Goal: Transaction & Acquisition: Purchase product/service

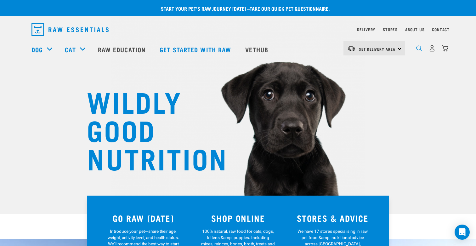
click at [418, 50] on img "dropdown navigation" at bounding box center [419, 48] width 6 height 6
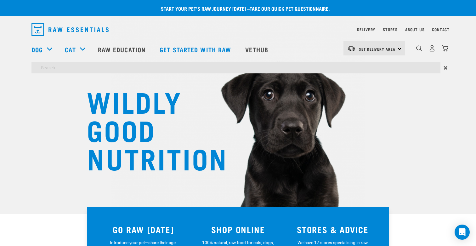
click at [387, 75] on div "×" at bounding box center [238, 69] width 476 height 14
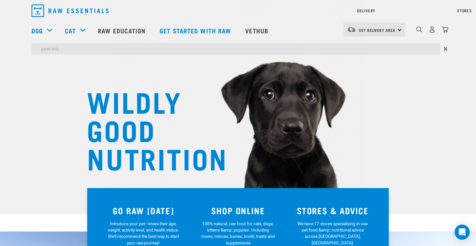
type input "goat mix"
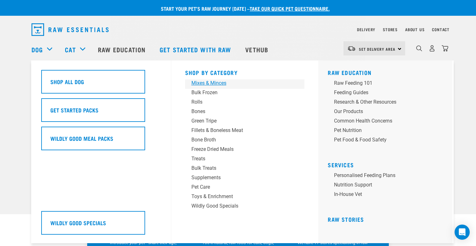
click at [217, 64] on div "Shop By Category Mixes & Minces Bulk Frozen Rolls Bones Green Tripe Bone Broth …" at bounding box center [244, 151] width 127 height 182
click at [204, 92] on div "Bulk Frozen" at bounding box center [240, 93] width 98 height 8
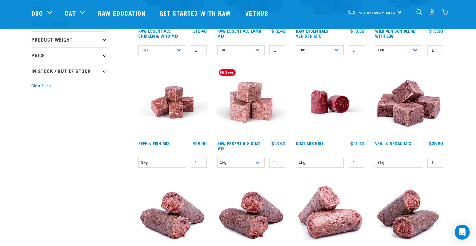
scroll to position [141, 0]
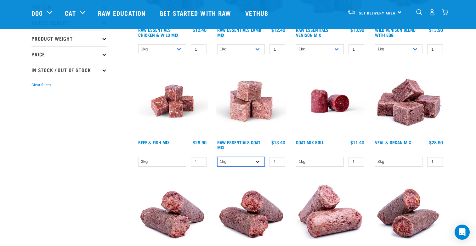
click at [254, 163] on select "1kg 3kg Bulk (10kg)" at bounding box center [241, 162] width 48 height 10
select select "344957"
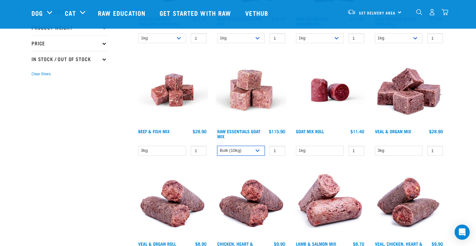
scroll to position [147, 0]
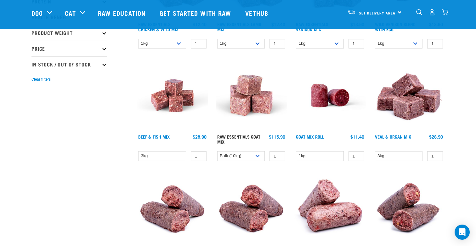
click at [248, 136] on link "Raw Essentials Goat Mix" at bounding box center [238, 138] width 43 height 7
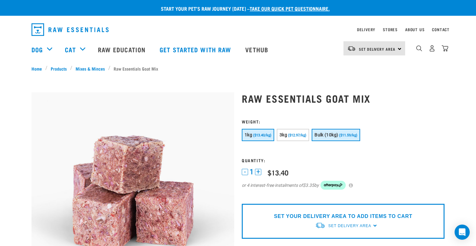
click at [337, 134] on span "Bulk (10kg)" at bounding box center [326, 134] width 24 height 5
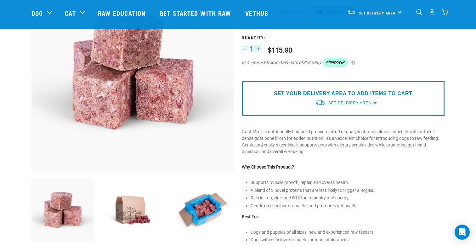
scroll to position [77, 0]
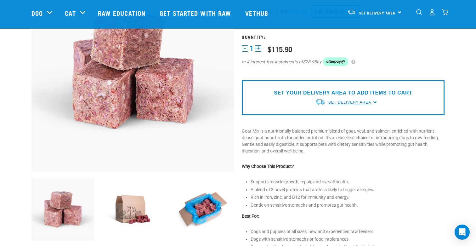
click at [347, 103] on span "Set Delivery Area" at bounding box center [349, 102] width 43 height 4
click at [336, 114] on link "[GEOGRAPHIC_DATA]" at bounding box center [346, 117] width 63 height 10
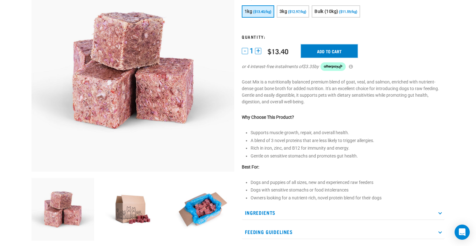
click at [329, 53] on input "Add to cart" at bounding box center [329, 50] width 57 height 13
click at [333, 18] on div "1kg ($13.40/kg) 3kg ($12.97/kg)" at bounding box center [343, 12] width 203 height 14
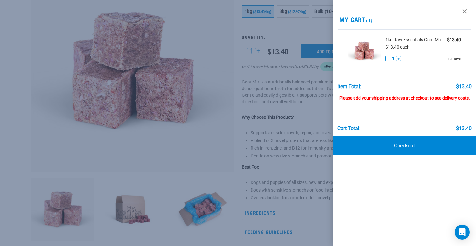
click at [456, 60] on link "remove" at bounding box center [454, 59] width 13 height 6
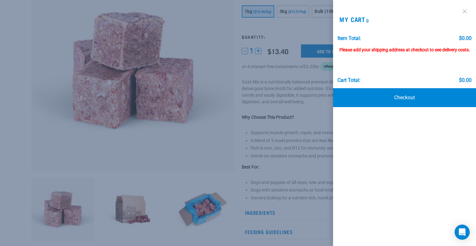
click at [465, 11] on link at bounding box center [464, 11] width 10 height 10
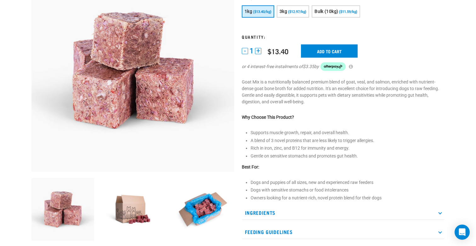
click at [353, 18] on div "1kg ($13.40/kg) 3kg ($12.97/kg)" at bounding box center [343, 12] width 203 height 14
click at [353, 12] on span "($11.59/kg)" at bounding box center [348, 12] width 18 height 4
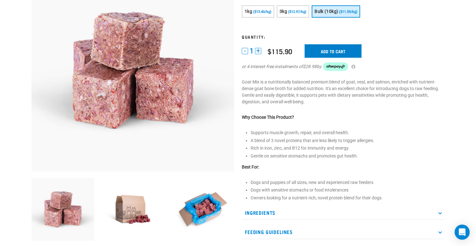
click at [339, 53] on input "Add to cart" at bounding box center [332, 50] width 57 height 13
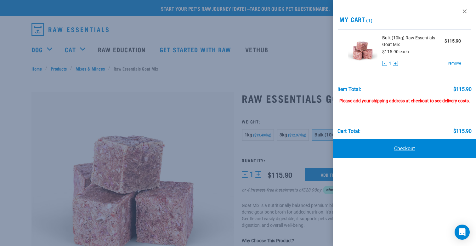
click at [405, 145] on link "Checkout" at bounding box center [404, 148] width 143 height 19
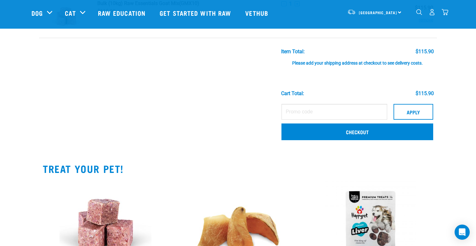
scroll to position [58, 0]
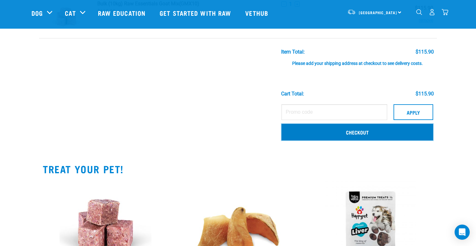
click at [404, 125] on link "Checkout" at bounding box center [357, 132] width 152 height 16
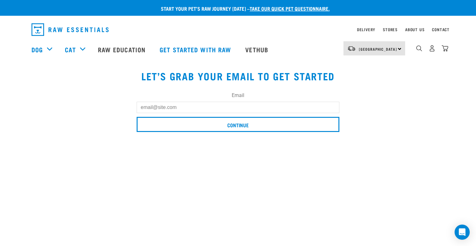
click at [334, 108] on input "Email" at bounding box center [238, 107] width 203 height 11
type input "[PERSON_NAME][EMAIL_ADDRESS][DOMAIN_NAME]"
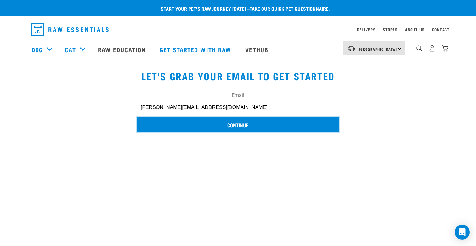
click at [172, 124] on input "Continue" at bounding box center [238, 124] width 203 height 15
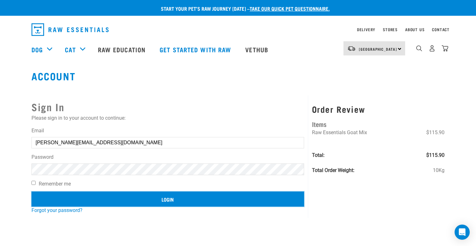
click at [123, 201] on input "Login" at bounding box center [167, 198] width 272 height 15
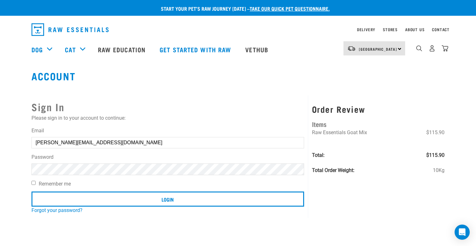
click at [14, 111] on button "delete" at bounding box center [11, 108] width 6 height 6
click at [275, 118] on p "Please sign in to your account to continue:" at bounding box center [167, 118] width 272 height 8
click at [67, 211] on link "Forgot your password?" at bounding box center [56, 210] width 51 height 6
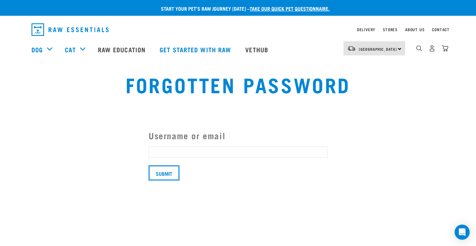
click at [176, 151] on input "Username or email" at bounding box center [237, 151] width 179 height 11
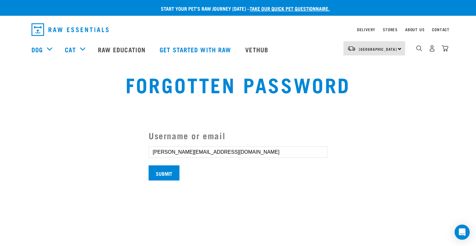
type input "morgan.1409@gmail.com"
click at [165, 172] on input "Submit" at bounding box center [163, 172] width 31 height 15
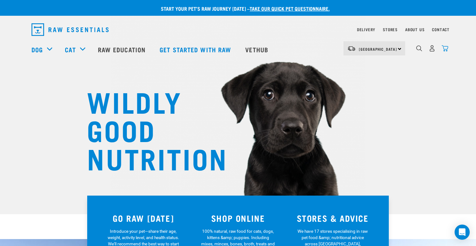
click at [446, 50] on img "dropdown navigation" at bounding box center [444, 48] width 7 height 7
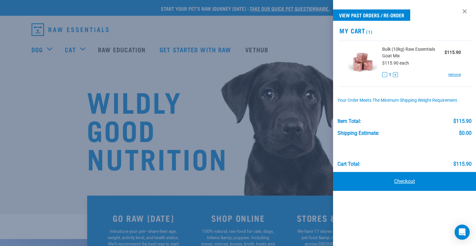
click at [416, 182] on link "Checkout" at bounding box center [404, 181] width 143 height 19
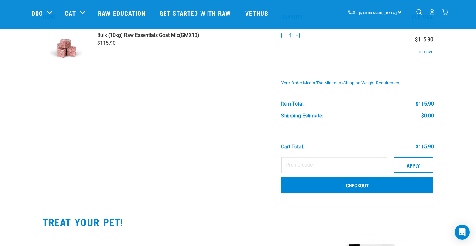
scroll to position [35, 0]
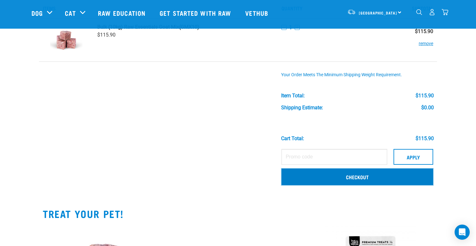
click at [306, 176] on link "Checkout" at bounding box center [357, 176] width 152 height 16
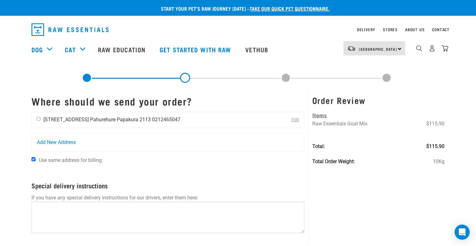
click at [41, 119] on div "Morgan Baker 63A Beach Road Pahurehure Papakura 2113 0212465047" at bounding box center [108, 120] width 153 height 16
click at [38, 120] on input "radio" at bounding box center [38, 119] width 4 height 4
radio input "true"
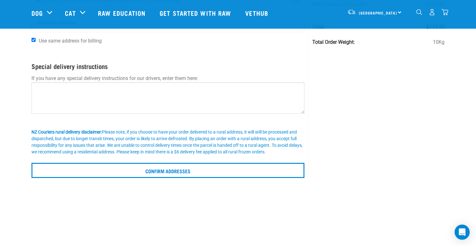
scroll to position [79, 0]
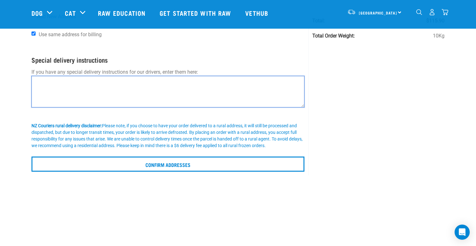
click at [82, 101] on textarea at bounding box center [167, 91] width 273 height 31
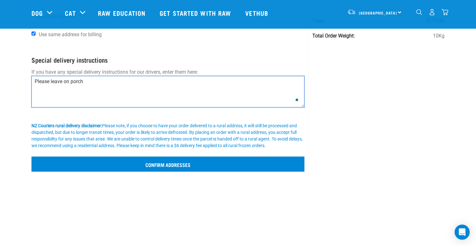
type textarea "Please leave on porch"
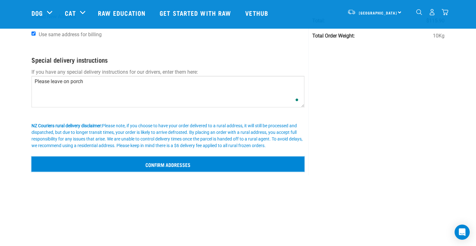
click at [95, 166] on input "Confirm addresses" at bounding box center [167, 163] width 273 height 15
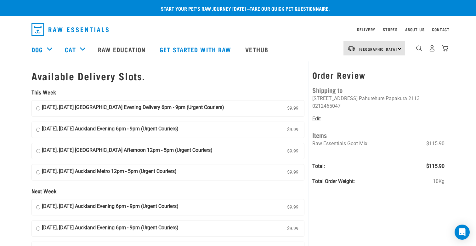
click at [315, 115] on link "Edit" at bounding box center [316, 118] width 8 height 6
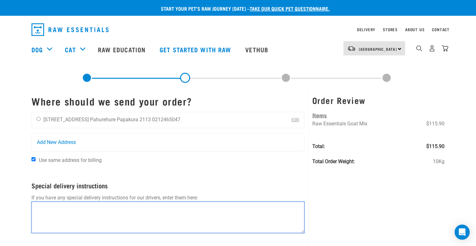
click at [132, 207] on textarea at bounding box center [167, 216] width 273 height 31
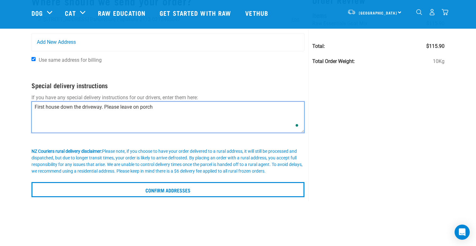
scroll to position [70, 0]
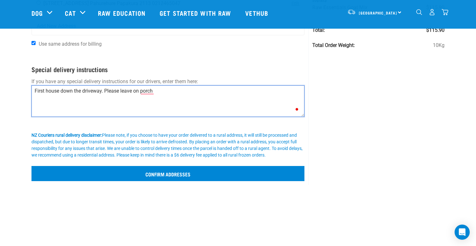
type textarea "First house down the driveway. Please leave on porch"
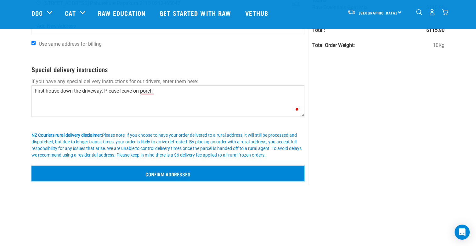
click at [181, 177] on input "Confirm addresses" at bounding box center [167, 173] width 273 height 15
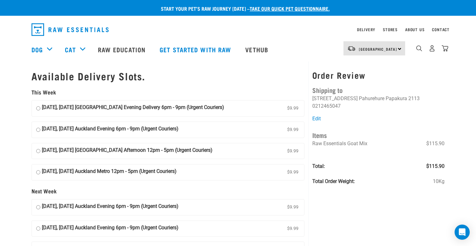
click at [175, 105] on strong "11 September, Thursday Auckland Evening Delivery 6pm - 9pm (Urgent Couriers)" at bounding box center [133, 107] width 182 height 9
click at [40, 105] on input "11 September, Thursday Auckland Evening Delivery 6pm - 9pm (Urgent Couriers) $9…" at bounding box center [38, 107] width 4 height 9
radio input "true"
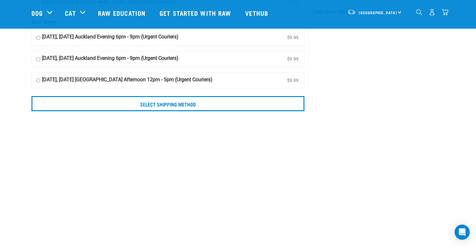
scroll to position [124, 0]
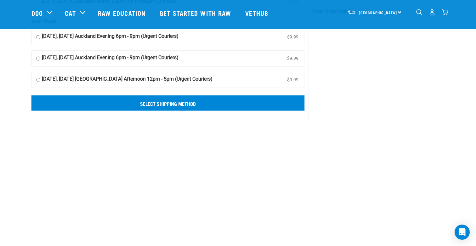
click at [129, 101] on input "Select Shipping Method" at bounding box center [167, 102] width 273 height 15
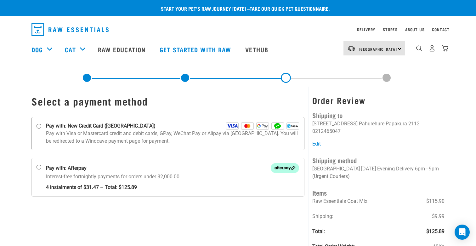
click at [39, 126] on input "Pay with: New Credit Card (Windcave)" at bounding box center [38, 126] width 5 height 5
radio input "true"
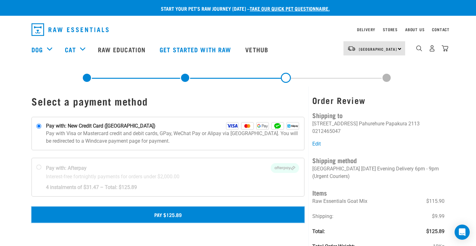
click at [164, 217] on button "Pay $125.89" at bounding box center [167, 214] width 273 height 16
